Goal: Navigation & Orientation: Find specific page/section

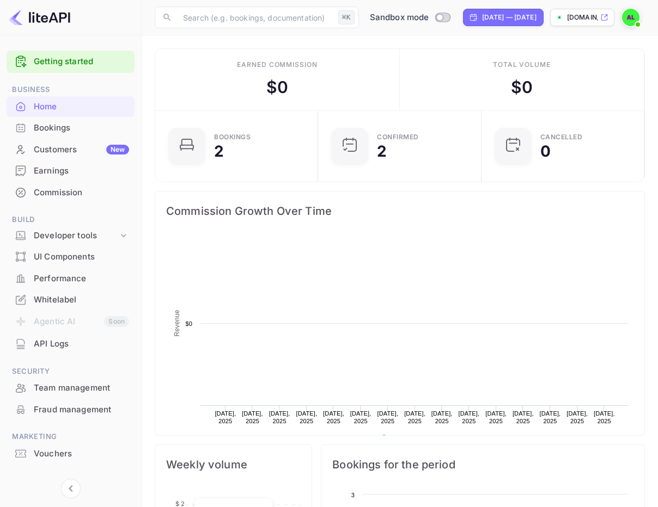
scroll to position [177, 156]
click at [79, 136] on div "Bookings" at bounding box center [71, 128] width 128 height 21
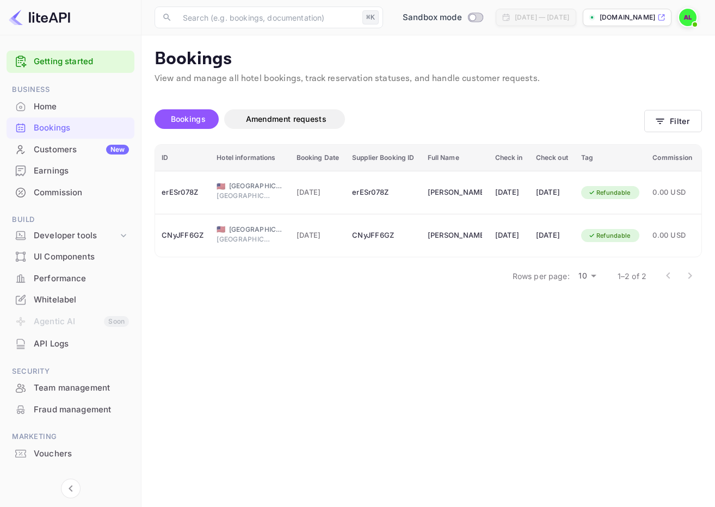
click at [88, 226] on li "Developer tools" at bounding box center [71, 236] width 128 height 21
click at [100, 232] on div "Developer tools" at bounding box center [76, 236] width 84 height 13
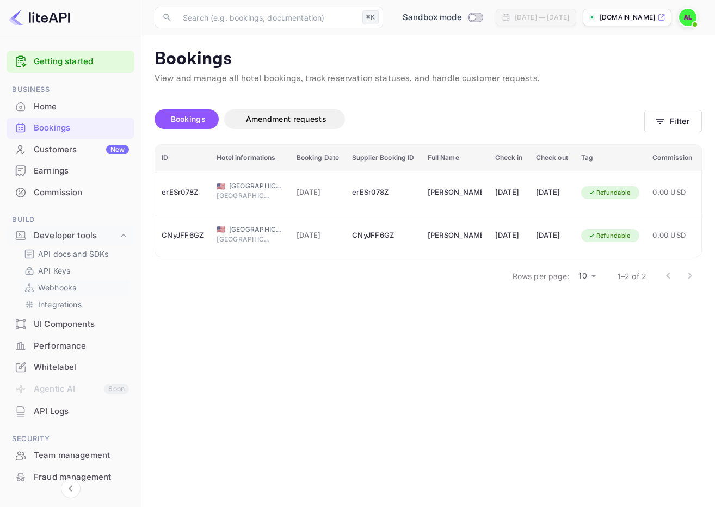
click at [82, 286] on link "Webhooks" at bounding box center [75, 287] width 102 height 11
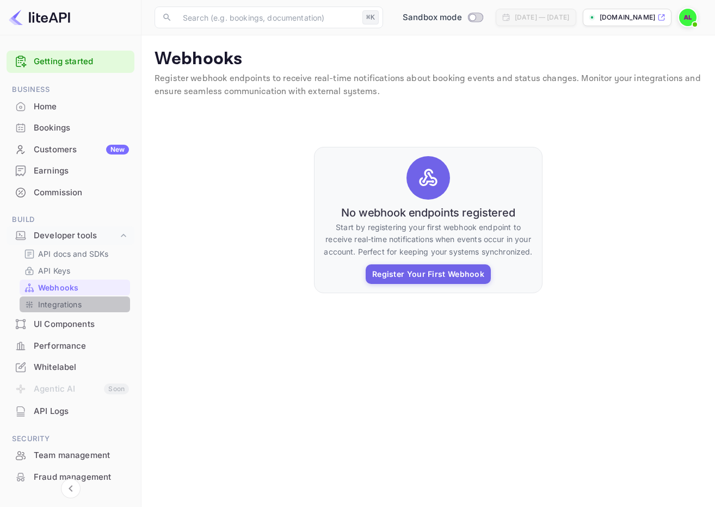
click at [93, 302] on link "Integrations" at bounding box center [75, 304] width 102 height 11
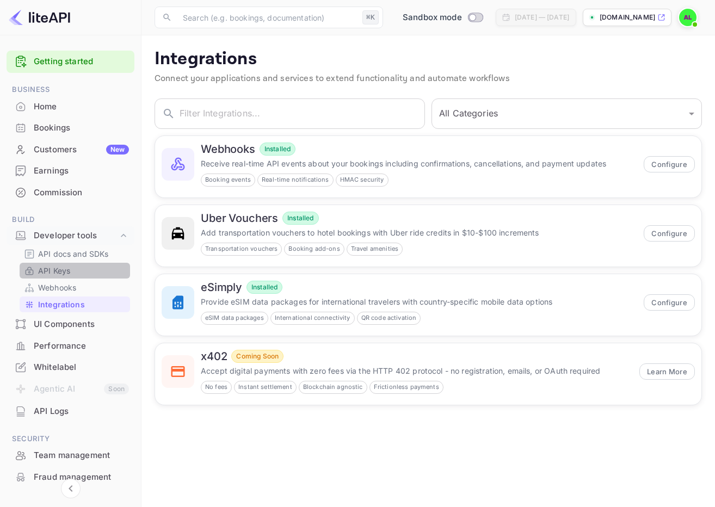
click at [93, 273] on link "API Keys" at bounding box center [75, 270] width 102 height 11
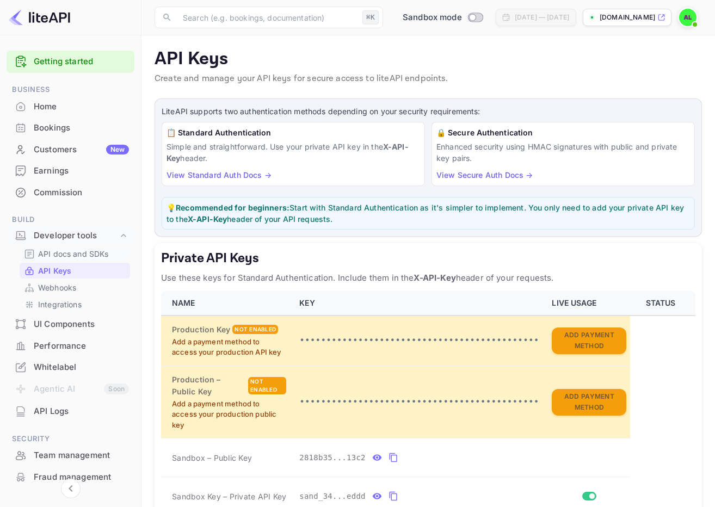
click at [102, 259] on p "API docs and SDKs" at bounding box center [73, 253] width 71 height 11
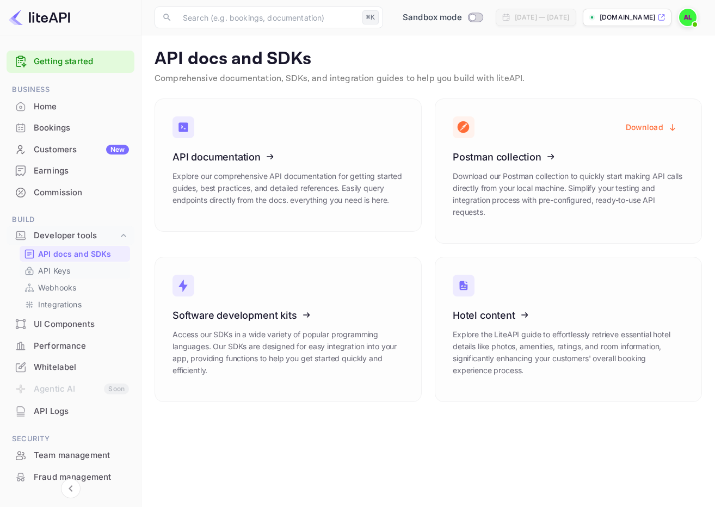
click at [73, 275] on link "API Keys" at bounding box center [75, 270] width 102 height 11
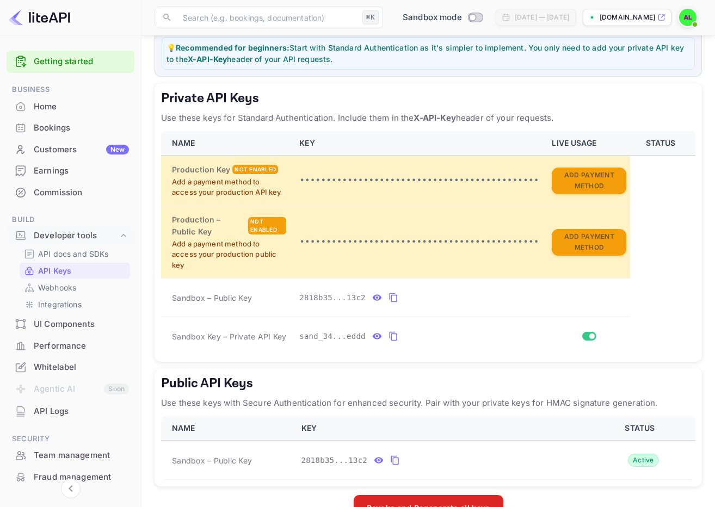
scroll to position [192, 0]
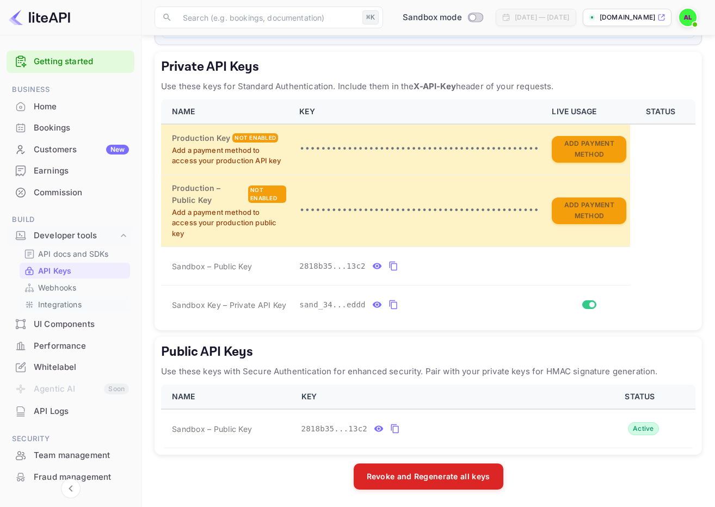
click at [70, 297] on div "Integrations" at bounding box center [75, 305] width 110 height 16
click at [72, 286] on p "Webhooks" at bounding box center [57, 287] width 38 height 11
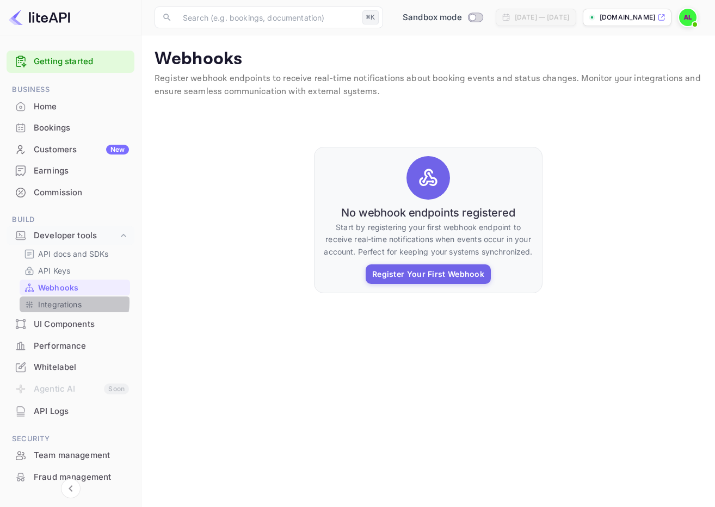
click at [73, 303] on p "Integrations" at bounding box center [60, 304] width 44 height 11
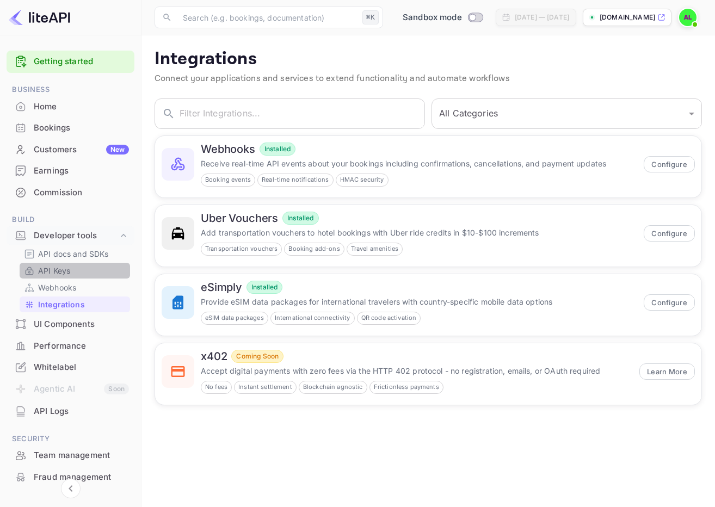
click at [79, 271] on link "API Keys" at bounding box center [75, 270] width 102 height 11
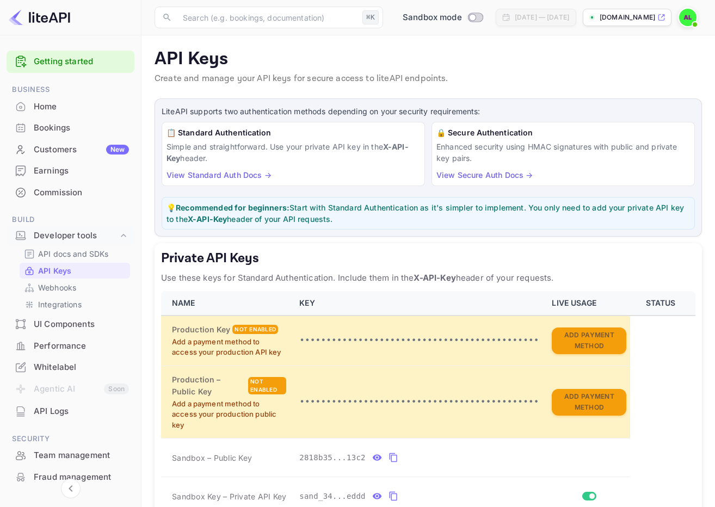
click at [69, 416] on div "API Logs" at bounding box center [81, 412] width 95 height 13
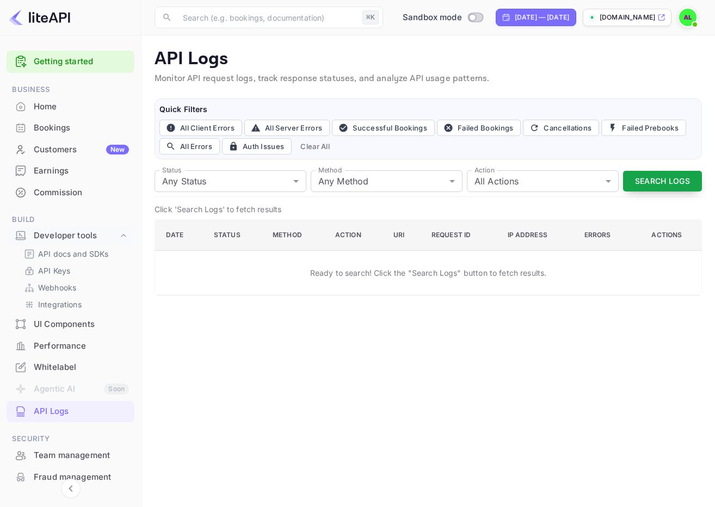
click at [657, 183] on button "Search Logs" at bounding box center [662, 181] width 79 height 21
